Goal: Book appointment/travel/reservation

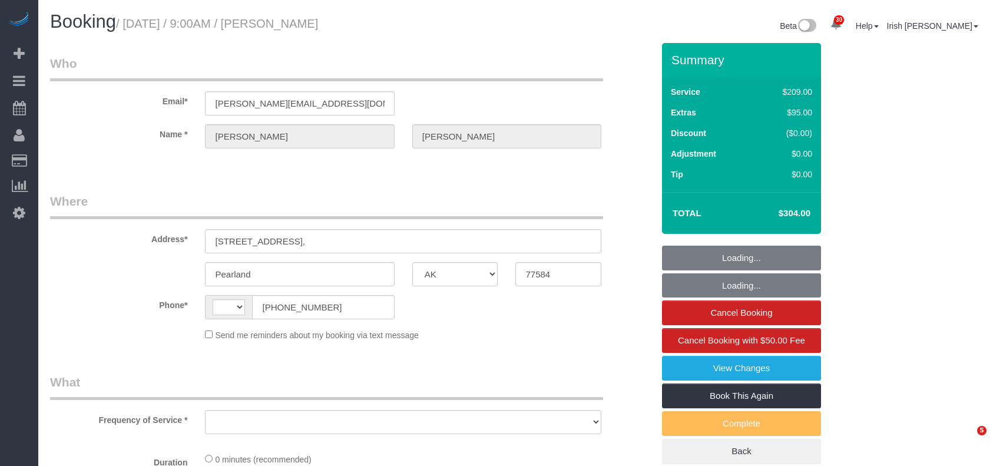
select select "[GEOGRAPHIC_DATA]"
select select "object:736"
select select "string:fspay-b644fc47-a7c5-4620-88d6-ce936579ab71"
select select "string:[GEOGRAPHIC_DATA]"
select select "3"
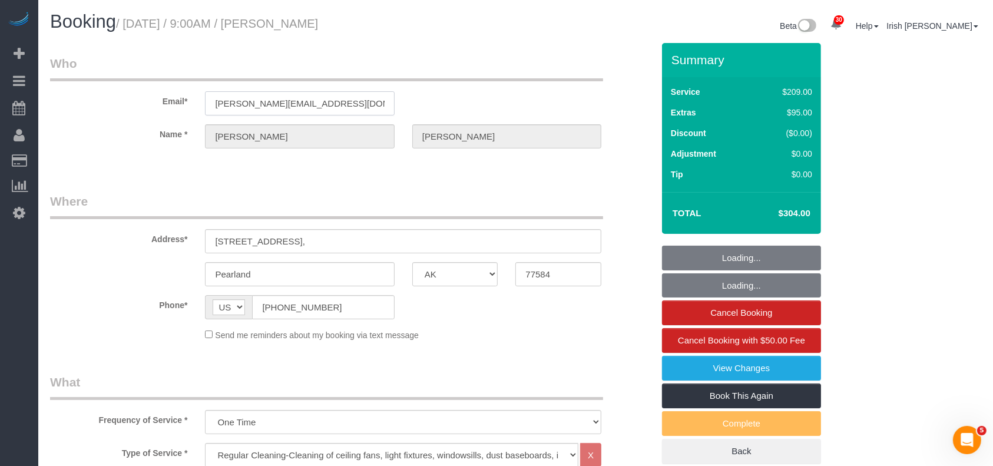
drag, startPoint x: 347, startPoint y: 103, endPoint x: 54, endPoint y: 107, distance: 292.9
click at [54, 107] on div "Email* [PERSON_NAME][EMAIL_ADDRESS][DOMAIN_NAME]" at bounding box center [351, 85] width 621 height 61
select select "object:1070"
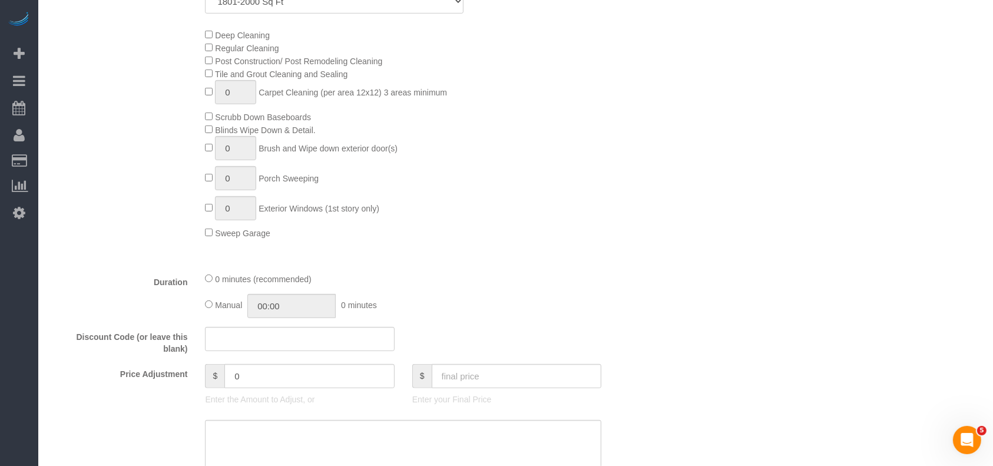
scroll to position [550, 0]
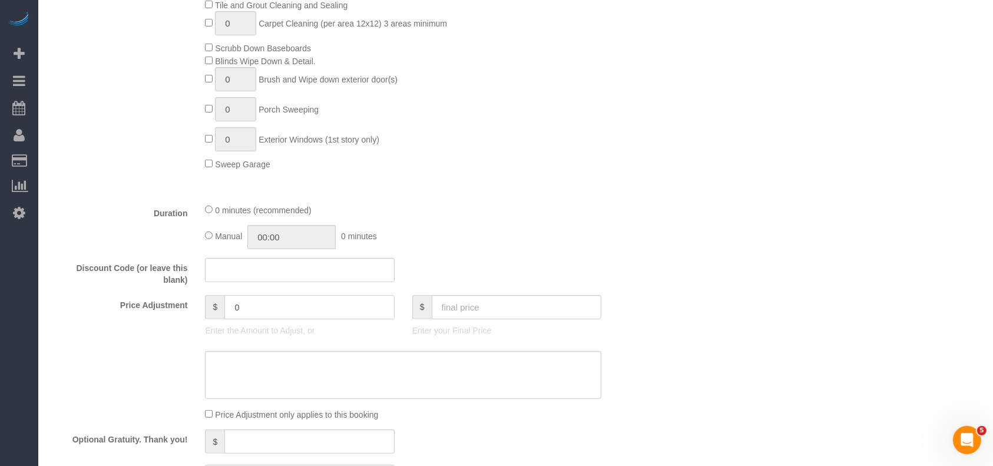
drag, startPoint x: 247, startPoint y: 316, endPoint x: 198, endPoint y: 301, distance: 51.8
click at [198, 301] on div "$ 0 Enter the Amount to Adjust, or" at bounding box center [299, 318] width 207 height 47
paste input "5"
drag, startPoint x: 263, startPoint y: 306, endPoint x: 198, endPoint y: 299, distance: 65.1
click at [198, 299] on div "$ 25 Enter the Amount to Adjust, or" at bounding box center [299, 318] width 207 height 47
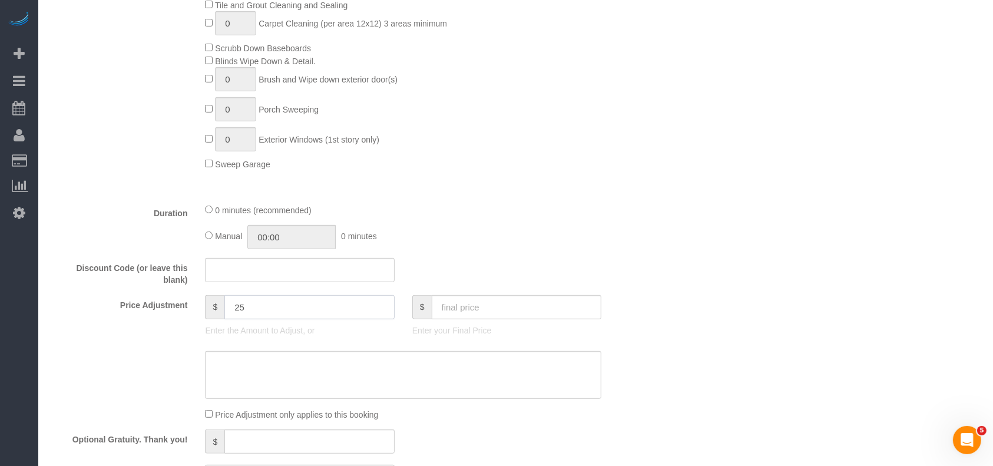
type input "25"
click at [245, 368] on textarea at bounding box center [403, 375] width 397 height 48
paste textarea "25"
click at [214, 369] on textarea at bounding box center [403, 375] width 397 height 48
click at [276, 362] on textarea at bounding box center [403, 375] width 397 height 48
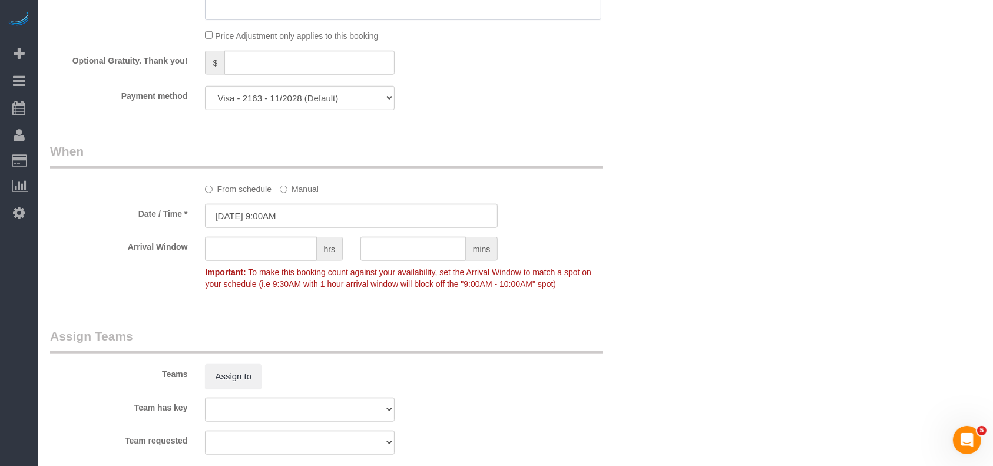
scroll to position [1021, 0]
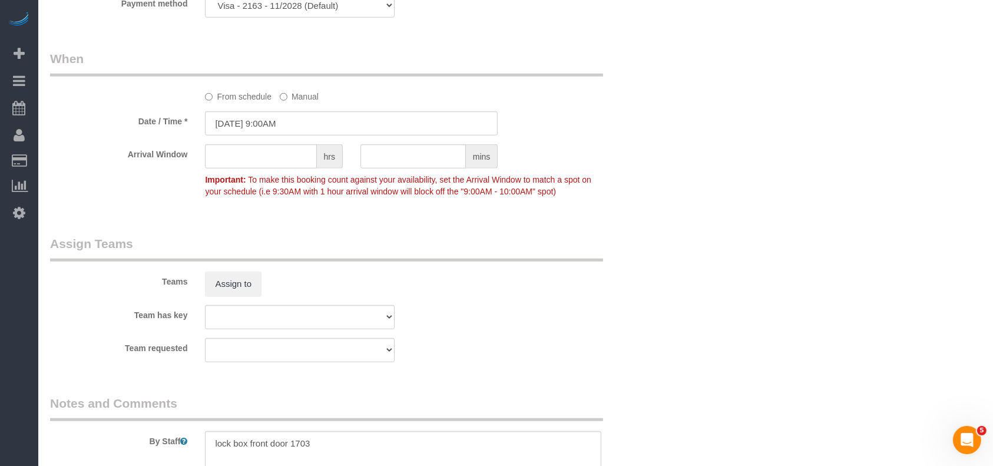
type textarea "$25 travel fee"
click at [306, 119] on input "[DATE] 9:00AM" at bounding box center [351, 123] width 293 height 24
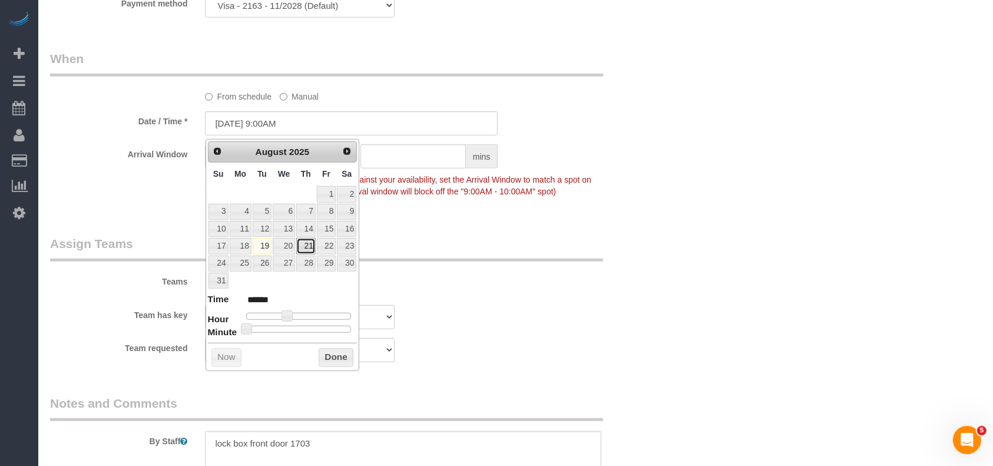
click at [309, 243] on link "21" at bounding box center [305, 246] width 19 height 16
type input "[DATE] 9:00AM"
click at [330, 355] on button "Done" at bounding box center [336, 357] width 35 height 19
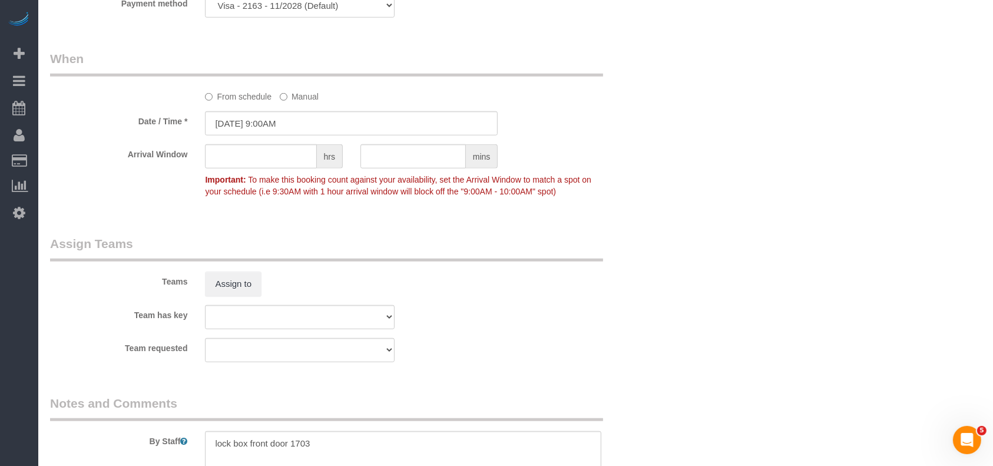
click at [477, 338] on sui-booking-teams "Teams Assign to Team has key Test team Team requested Test team" at bounding box center [351, 298] width 603 height 127
click at [358, 449] on textarea at bounding box center [403, 455] width 397 height 48
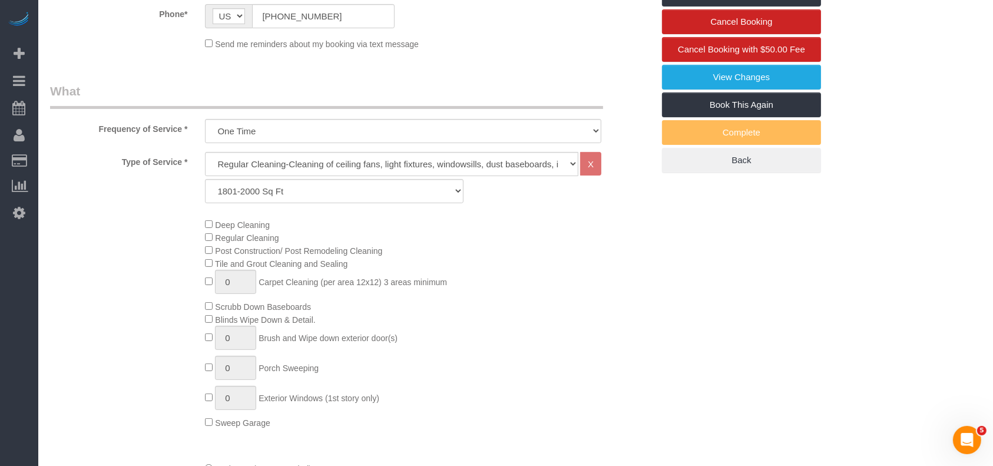
scroll to position [236, 0]
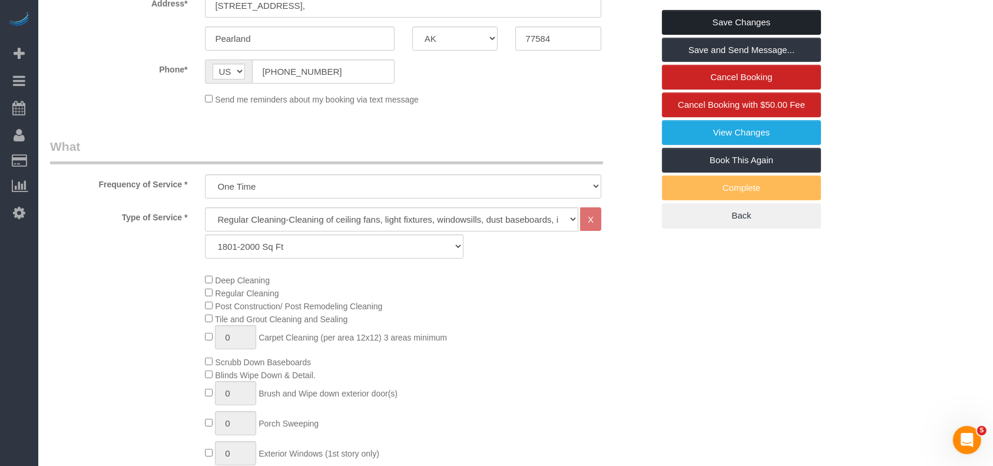
type textarea "lock box front door 1703. PENDING TILL REKEYED"
click at [773, 16] on link "Save Changes" at bounding box center [741, 22] width 159 height 25
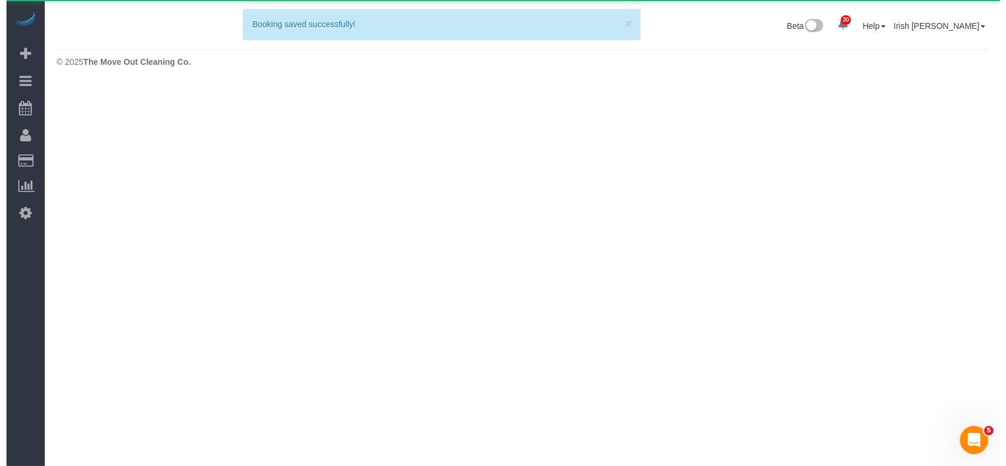
scroll to position [0, 0]
